Goal: Task Accomplishment & Management: Manage account settings

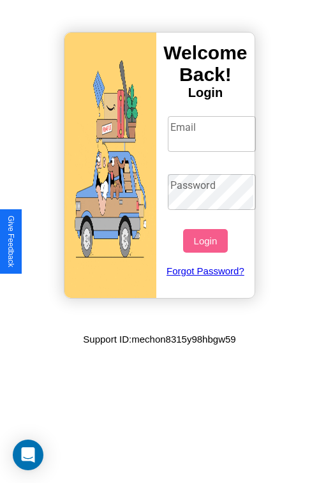
click at [213, 133] on input "Email" at bounding box center [212, 134] width 89 height 36
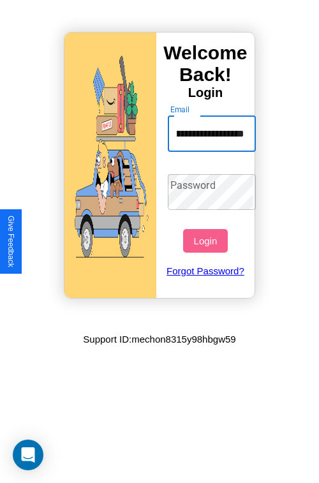
scroll to position [0, 48]
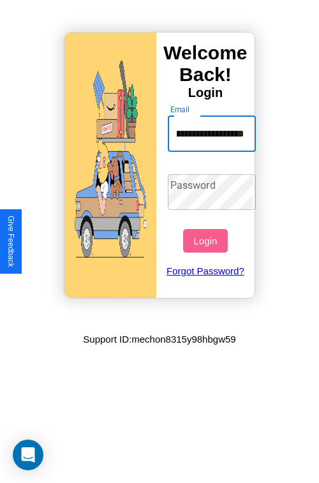
type input "**********"
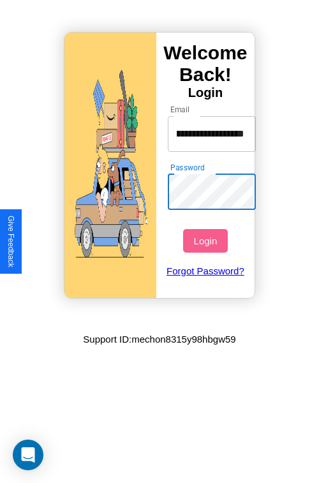
scroll to position [0, 0]
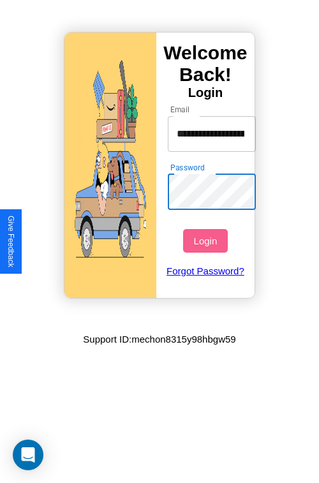
click at [207, 241] on button "Login" at bounding box center [205, 241] width 44 height 24
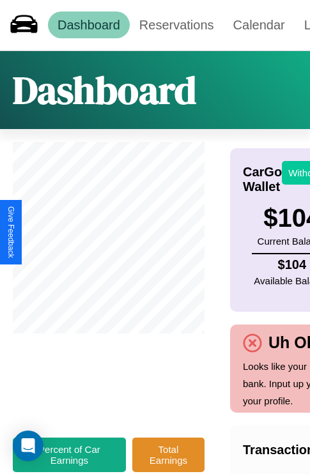
click at [300, 172] on button "Withdraw" at bounding box center [308, 173] width 53 height 24
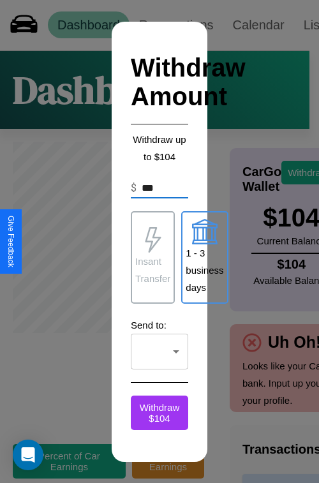
click at [204, 257] on p "1 - 3 business days" at bounding box center [205, 271] width 38 height 52
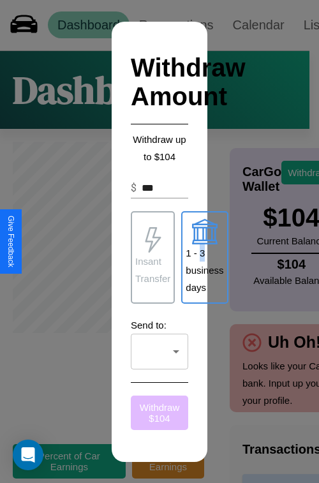
click at [160, 413] on button "Withdraw $ 104" at bounding box center [159, 413] width 57 height 34
